Goal: Find specific page/section: Find specific page/section

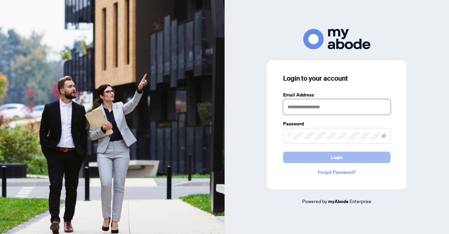
type input "**********"
click at [333, 157] on span "Login" at bounding box center [337, 157] width 12 height 11
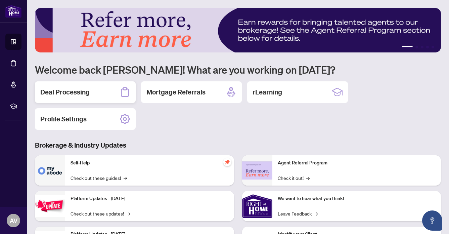
click at [65, 90] on h2 "Deal Processing" at bounding box center [64, 91] width 49 height 9
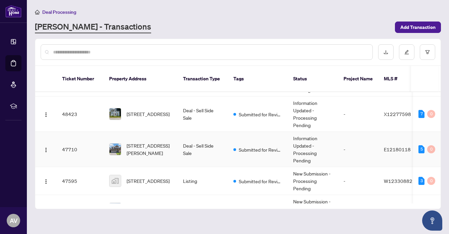
scroll to position [88, 0]
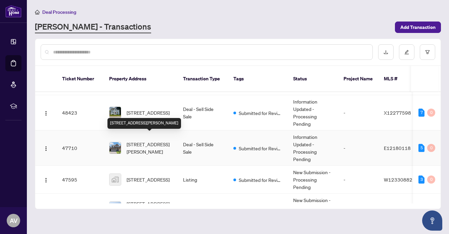
click at [141, 140] on span "[STREET_ADDRESS][PERSON_NAME]" at bounding box center [150, 147] width 46 height 15
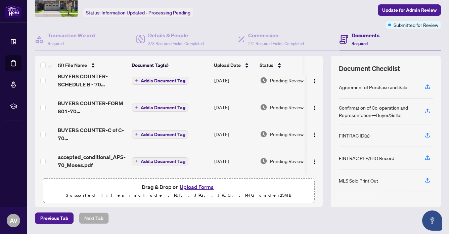
scroll to position [37, 0]
